Goal: Task Accomplishment & Management: Manage account settings

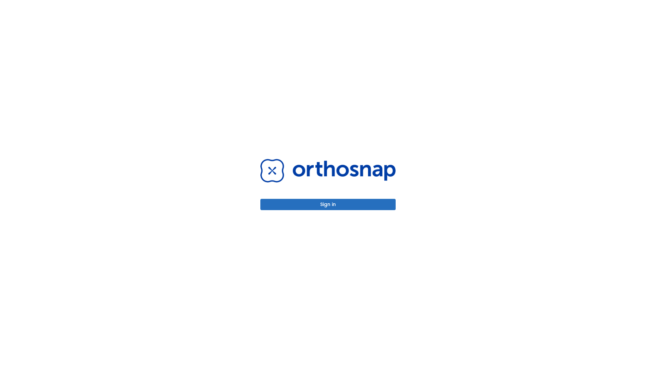
click at [328, 204] on button "Sign in" at bounding box center [328, 204] width 135 height 11
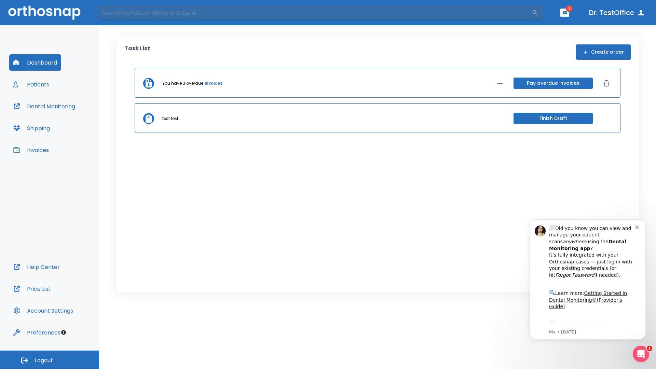
click at [50, 360] on span "Logout" at bounding box center [44, 361] width 18 height 8
